Goal: Information Seeking & Learning: Learn about a topic

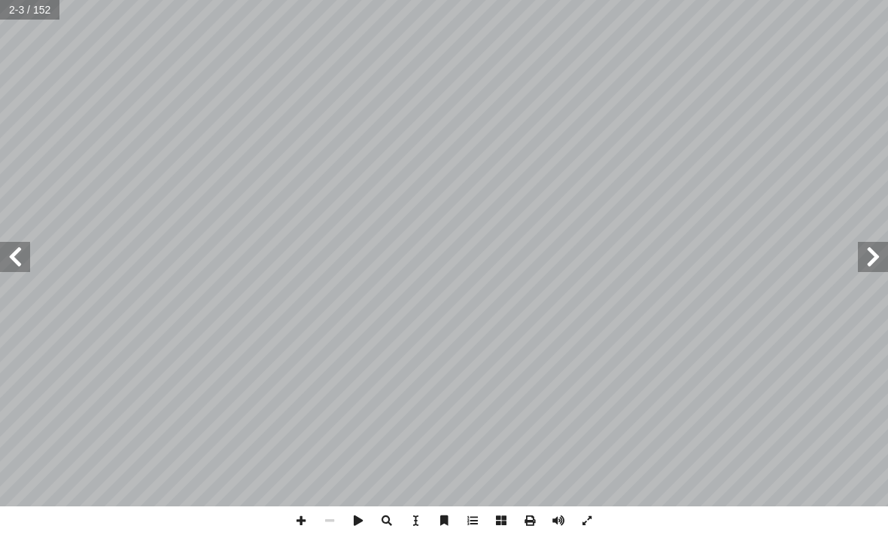
click at [29, 263] on span at bounding box center [15, 257] width 30 height 30
click at [22, 255] on span at bounding box center [15, 257] width 30 height 30
click at [20, 256] on span at bounding box center [15, 257] width 30 height 30
click at [24, 262] on span at bounding box center [15, 257] width 30 height 30
click at [23, 258] on span at bounding box center [15, 257] width 30 height 30
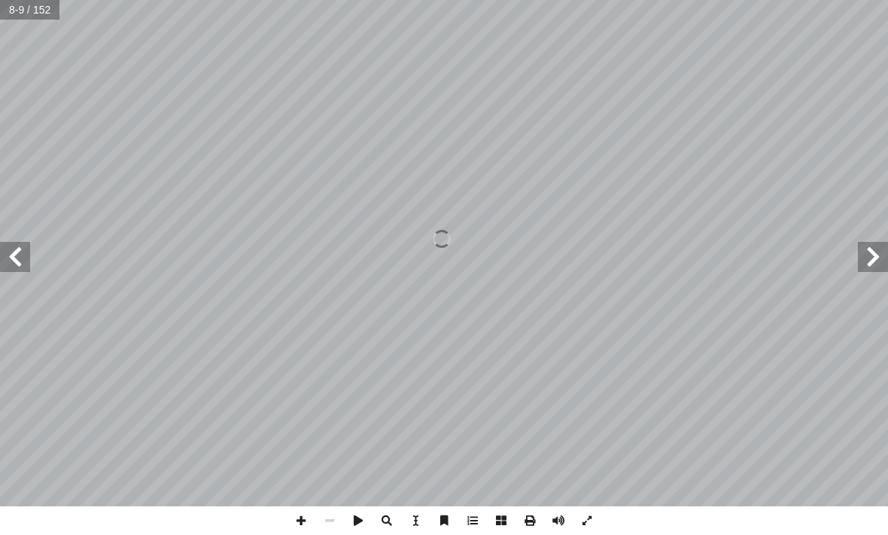
click at [23, 257] on span at bounding box center [15, 257] width 30 height 30
click at [20, 254] on span at bounding box center [15, 257] width 30 height 30
click at [20, 260] on span at bounding box center [15, 257] width 30 height 30
click at [17, 261] on span at bounding box center [15, 257] width 30 height 30
click at [21, 242] on span at bounding box center [15, 257] width 30 height 30
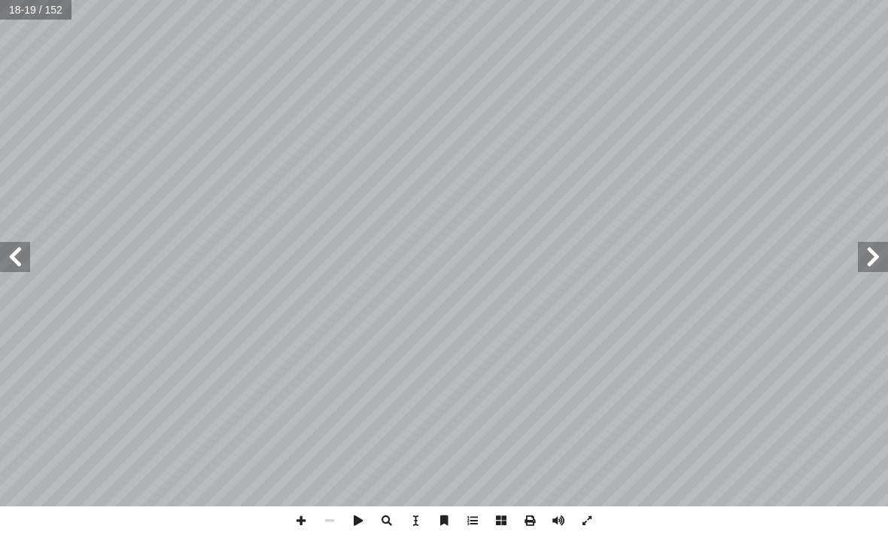
click at [14, 254] on span at bounding box center [15, 257] width 30 height 30
click at [19, 263] on span at bounding box center [15, 257] width 30 height 30
click at [17, 262] on span at bounding box center [15, 257] width 30 height 30
click at [19, 261] on span at bounding box center [15, 257] width 30 height 30
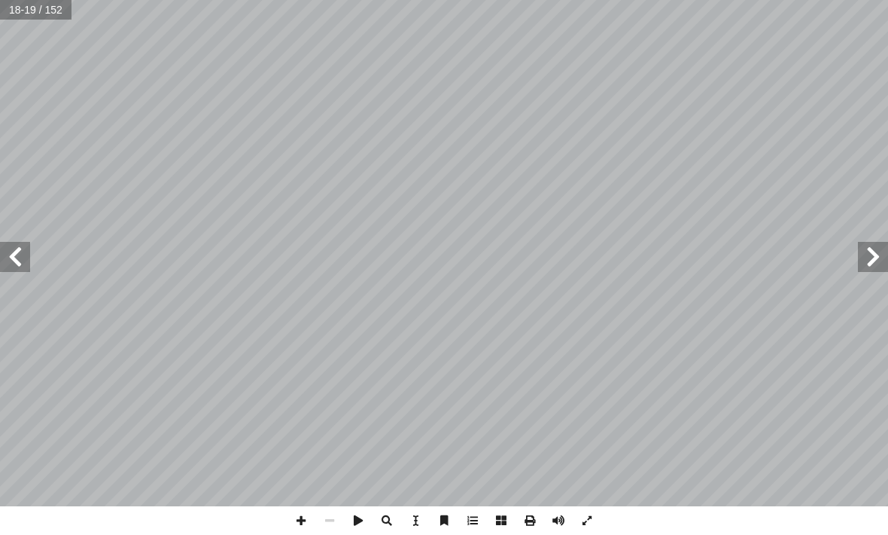
click at [19, 257] on span at bounding box center [15, 257] width 30 height 30
click at [21, 257] on span at bounding box center [15, 257] width 30 height 30
click at [17, 259] on span at bounding box center [15, 257] width 30 height 30
click at [17, 261] on span at bounding box center [15, 257] width 30 height 30
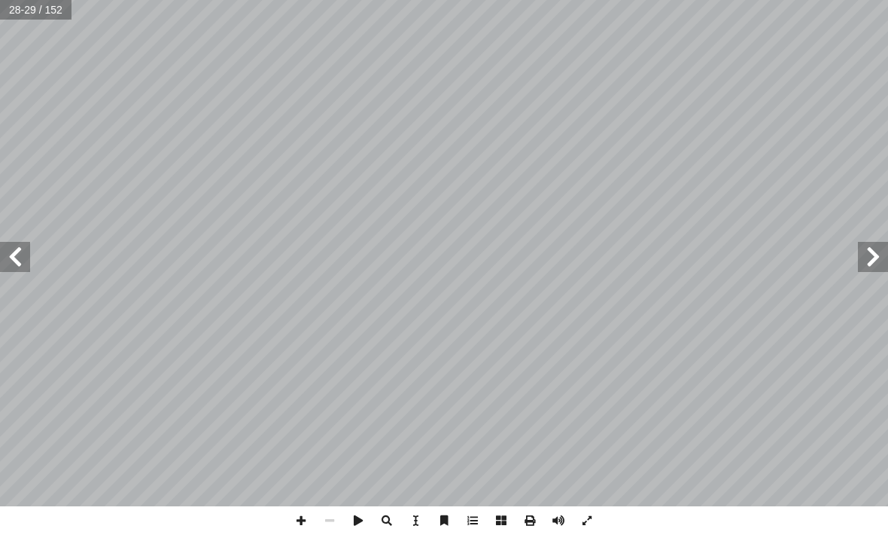
click at [17, 258] on span at bounding box center [15, 257] width 30 height 30
click at [23, 262] on span at bounding box center [15, 257] width 30 height 30
click at [17, 259] on span at bounding box center [15, 257] width 30 height 30
click at [18, 258] on span at bounding box center [15, 257] width 30 height 30
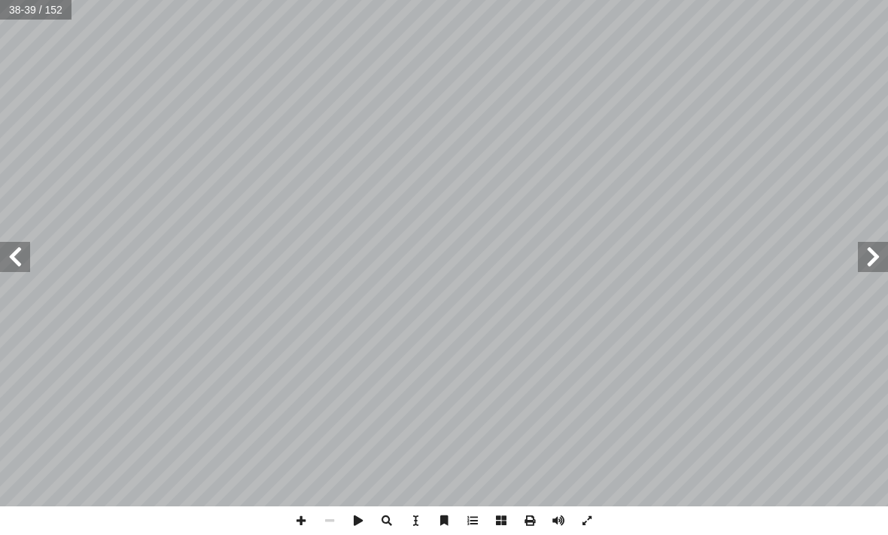
click at [17, 257] on span at bounding box center [15, 257] width 30 height 30
click at [19, 257] on span at bounding box center [15, 257] width 30 height 30
click at [19, 256] on span at bounding box center [15, 257] width 30 height 30
click at [870, 267] on span at bounding box center [873, 257] width 30 height 30
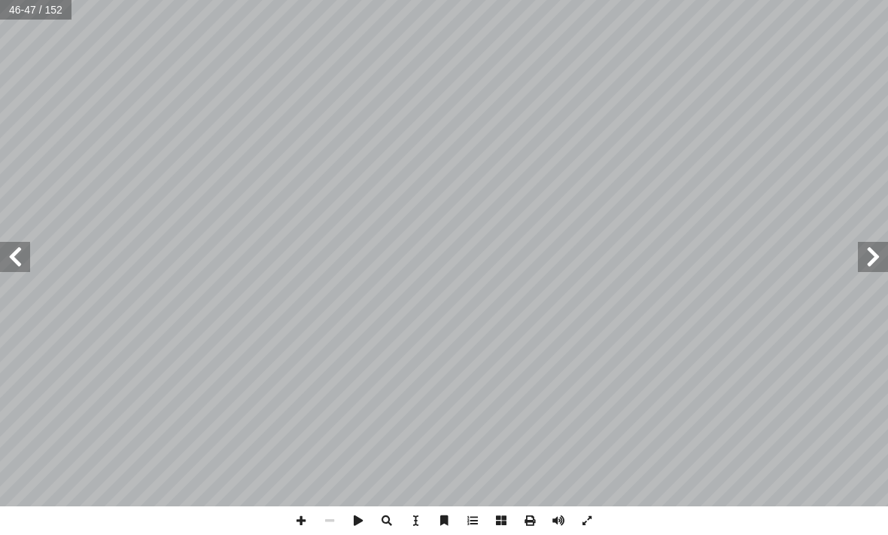
click at [858, 252] on span at bounding box center [873, 257] width 30 height 30
click at [28, 247] on span at bounding box center [15, 257] width 30 height 30
click at [24, 15] on input "text" at bounding box center [30, 10] width 61 height 20
type input "**"
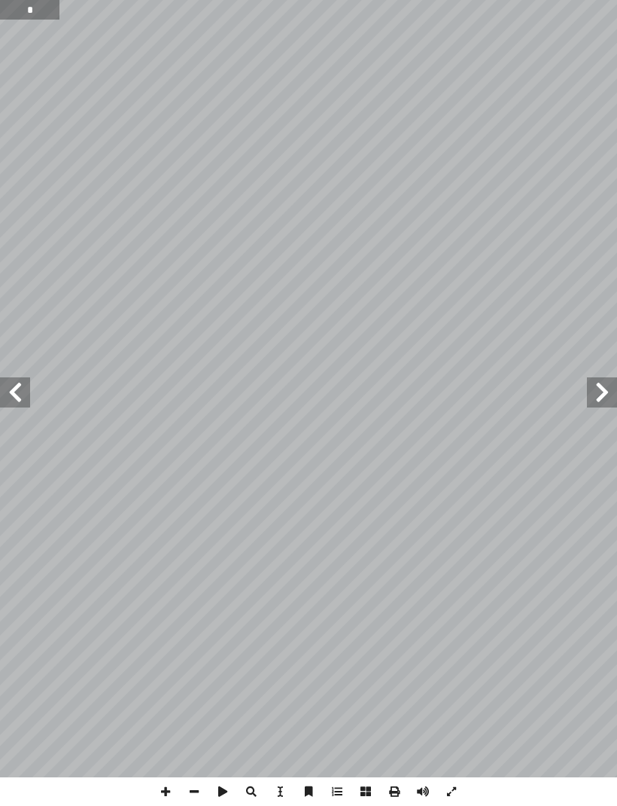
type input "*"
click at [41, 12] on input "text" at bounding box center [30, 10] width 61 height 20
type input "**"
click at [2, 406] on span at bounding box center [15, 392] width 30 height 30
click at [14, 392] on span at bounding box center [15, 392] width 30 height 30
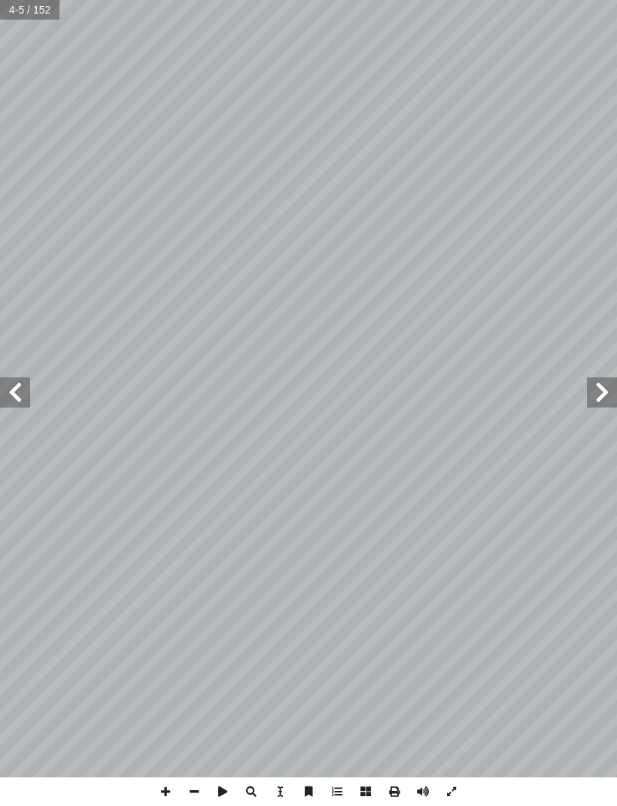
click at [34, 16] on input "text" at bounding box center [30, 10] width 61 height 20
click at [20, 0] on input "text" at bounding box center [30, 10] width 61 height 20
click at [20, 6] on input "text" at bounding box center [30, 10] width 61 height 20
click at [8, 390] on span at bounding box center [15, 392] width 30 height 30
click at [21, 391] on span at bounding box center [15, 392] width 30 height 30
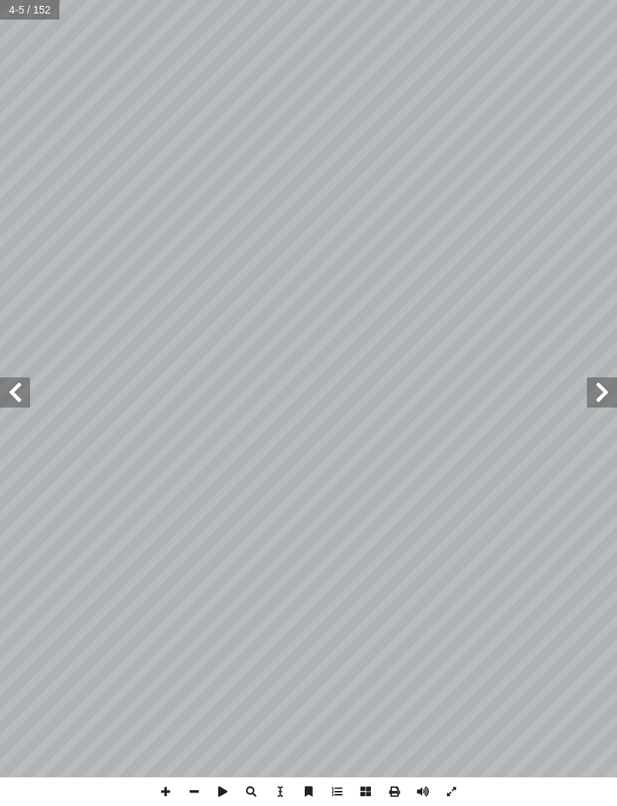
click at [23, 390] on span at bounding box center [15, 392] width 30 height 30
click at [26, 389] on span at bounding box center [15, 392] width 30 height 30
click at [29, 391] on span at bounding box center [15, 392] width 30 height 30
click at [26, 386] on span at bounding box center [15, 392] width 30 height 30
click at [8, 390] on span at bounding box center [15, 392] width 30 height 30
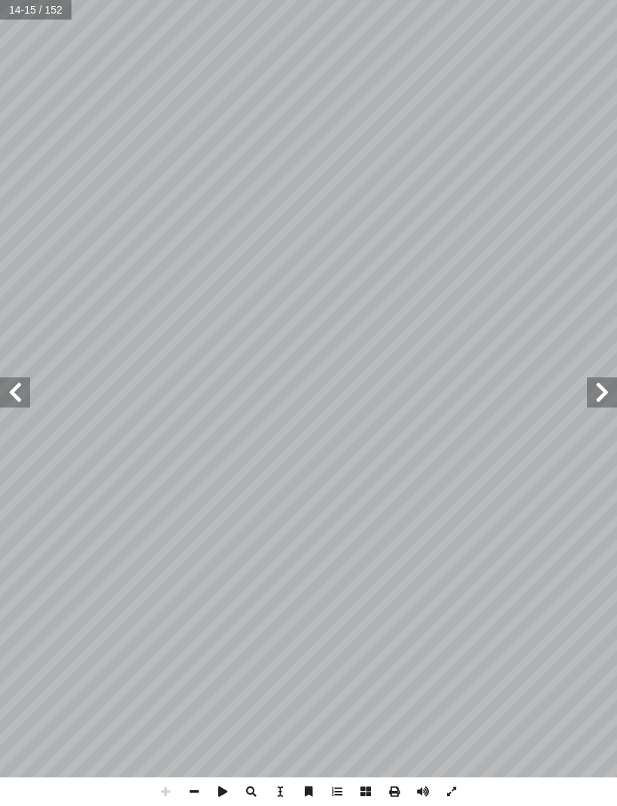
click at [17, 402] on span at bounding box center [15, 392] width 30 height 30
click at [17, 389] on span at bounding box center [15, 392] width 30 height 30
click at [11, 388] on span at bounding box center [15, 392] width 30 height 30
click at [12, 388] on span at bounding box center [15, 392] width 30 height 30
click at [18, 394] on span at bounding box center [15, 392] width 30 height 30
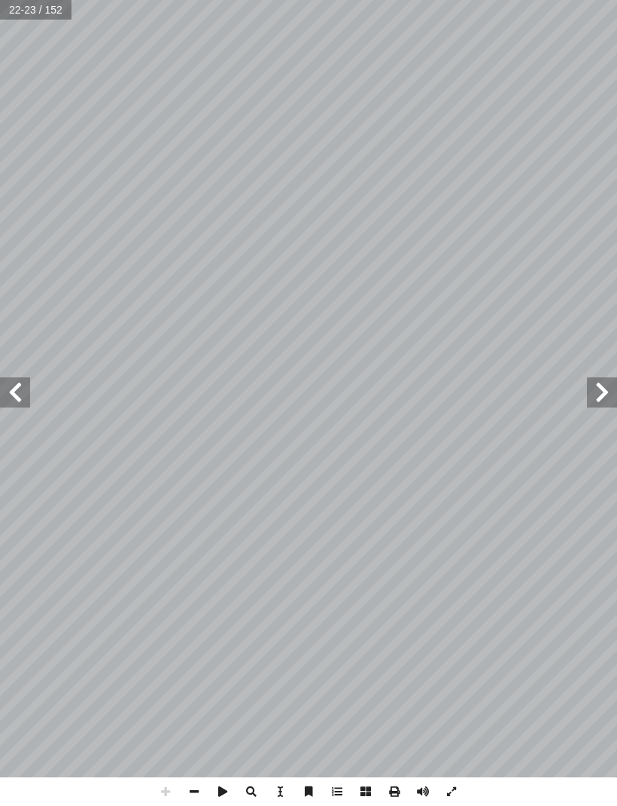
click at [19, 389] on span at bounding box center [15, 392] width 30 height 30
click at [29, 389] on span at bounding box center [15, 392] width 30 height 30
click at [8, 391] on span at bounding box center [15, 392] width 30 height 30
click at [7, 391] on span at bounding box center [15, 392] width 30 height 30
click at [8, 400] on span at bounding box center [15, 392] width 30 height 30
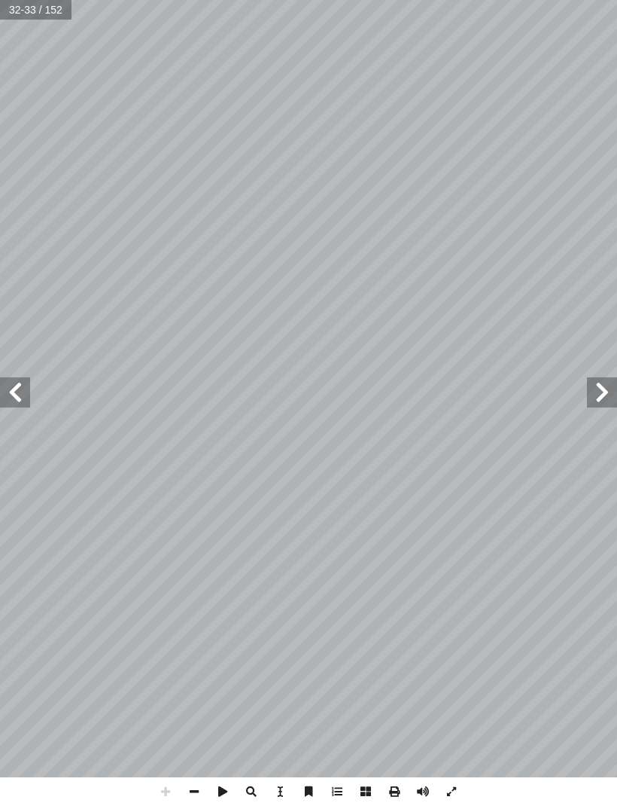
click at [19, 379] on span at bounding box center [15, 392] width 30 height 30
click at [18, 385] on span at bounding box center [15, 392] width 30 height 30
click at [17, 384] on span at bounding box center [15, 392] width 30 height 30
click at [5, 381] on span at bounding box center [15, 392] width 30 height 30
click at [5, 380] on span at bounding box center [15, 392] width 30 height 30
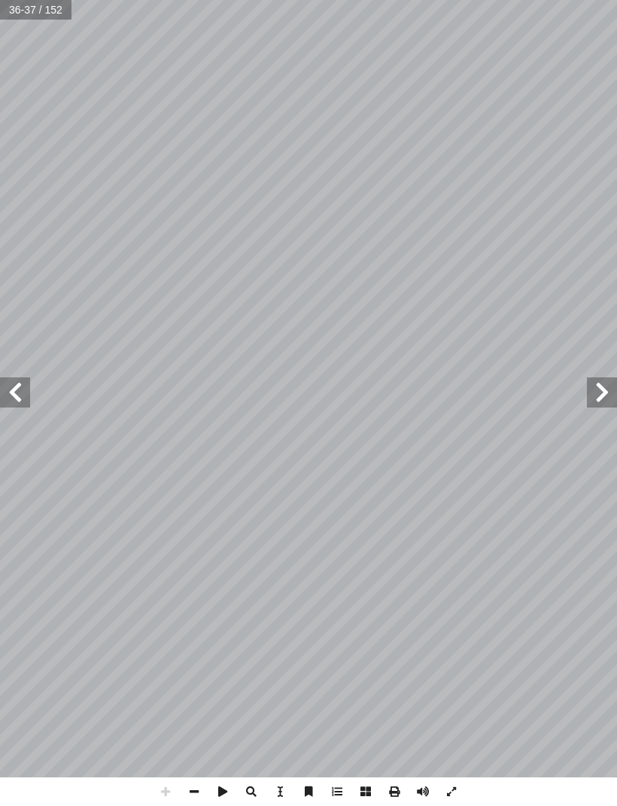
click at [1, 379] on span at bounding box center [15, 392] width 30 height 30
click at [8, 389] on span at bounding box center [15, 392] width 30 height 30
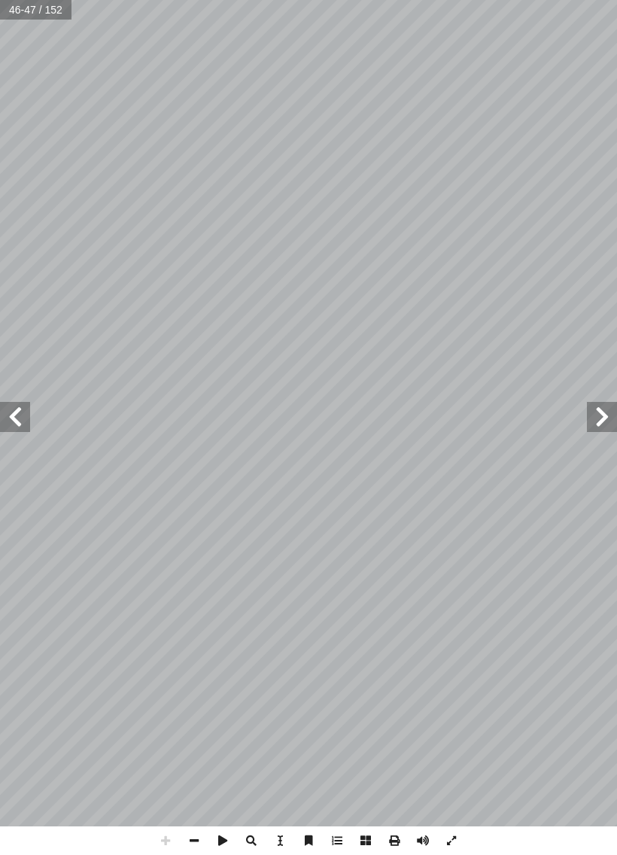
click at [23, 413] on span at bounding box center [15, 417] width 30 height 30
click at [599, 418] on span at bounding box center [602, 417] width 30 height 30
click at [21, 416] on span at bounding box center [15, 417] width 30 height 30
click at [587, 430] on span at bounding box center [602, 417] width 30 height 30
click at [590, 415] on span at bounding box center [602, 417] width 30 height 30
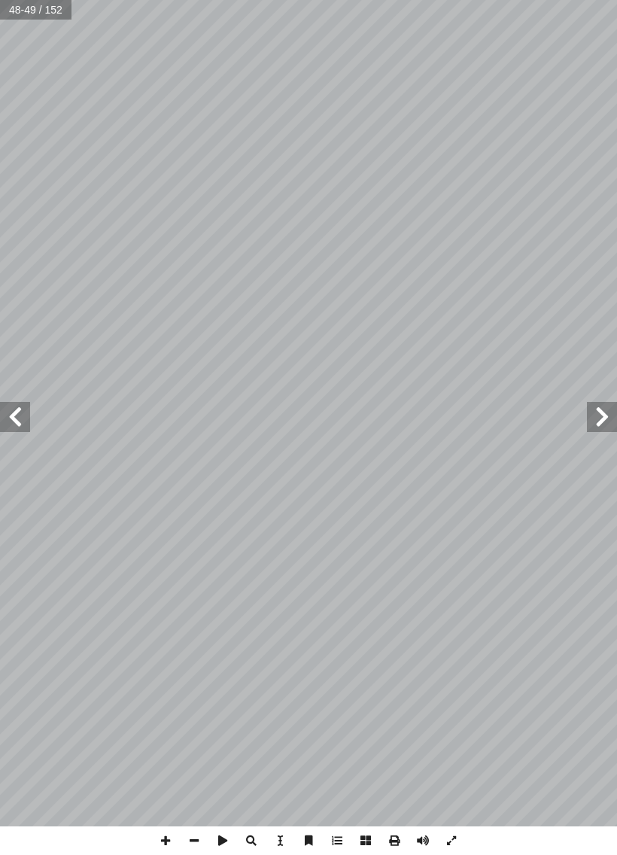
click at [25, 416] on span at bounding box center [15, 417] width 30 height 30
click at [22, 418] on span at bounding box center [15, 417] width 30 height 30
